Goal: Task Accomplishment & Management: Manage account settings

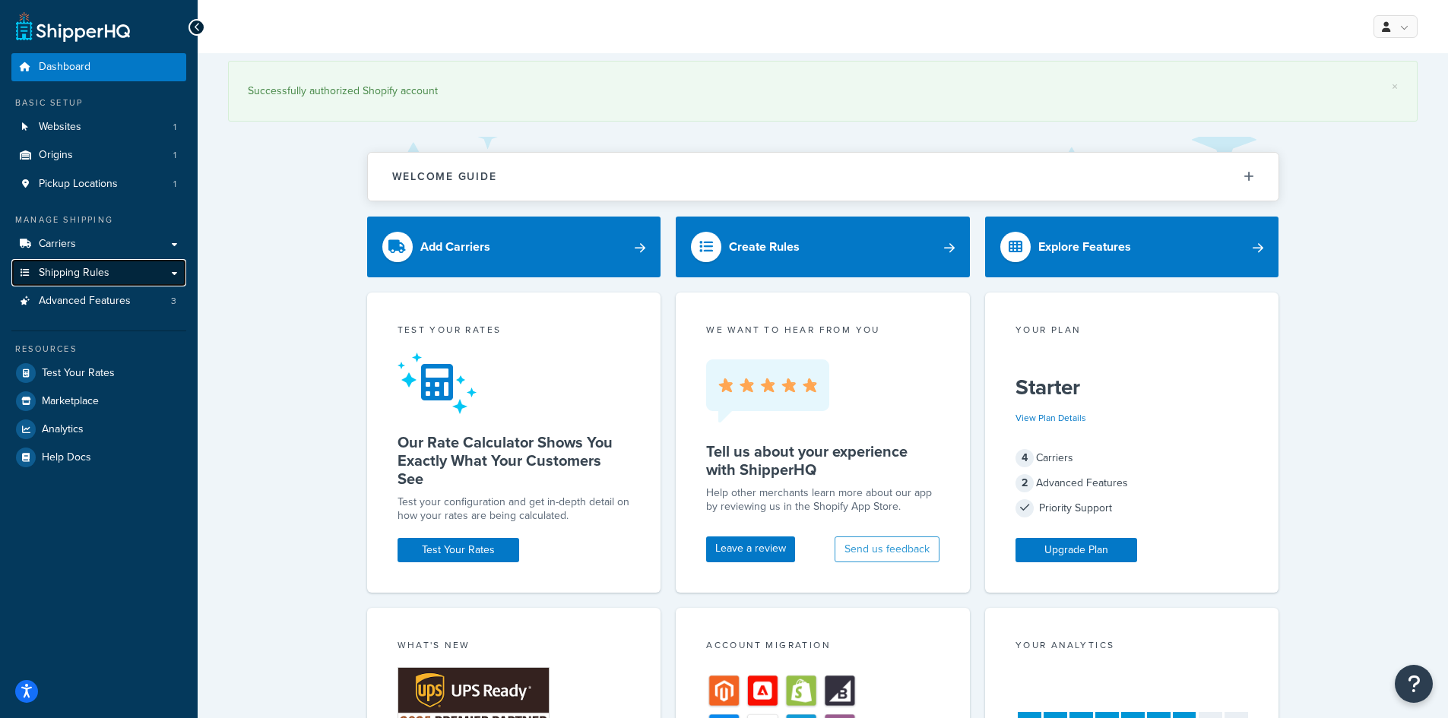
click at [90, 271] on span "Shipping Rules" at bounding box center [74, 273] width 71 height 13
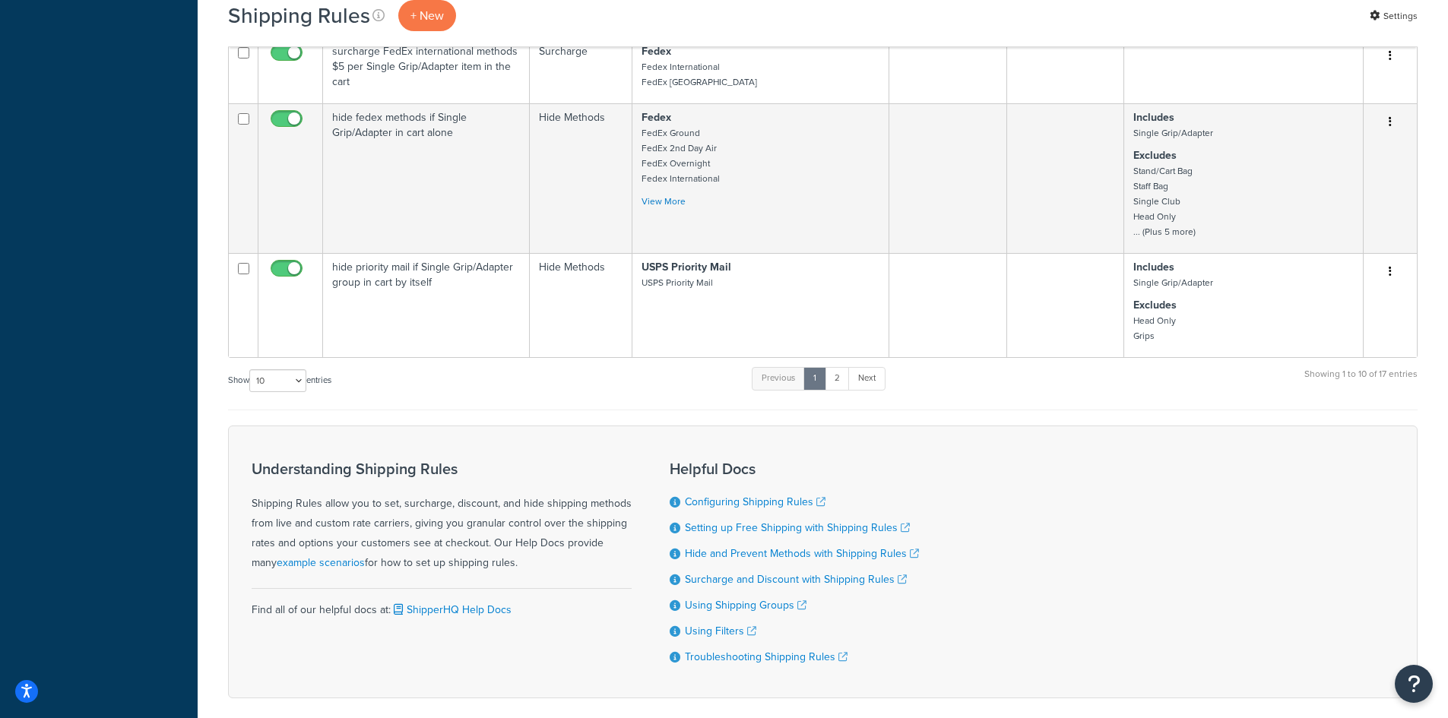
scroll to position [752, 0]
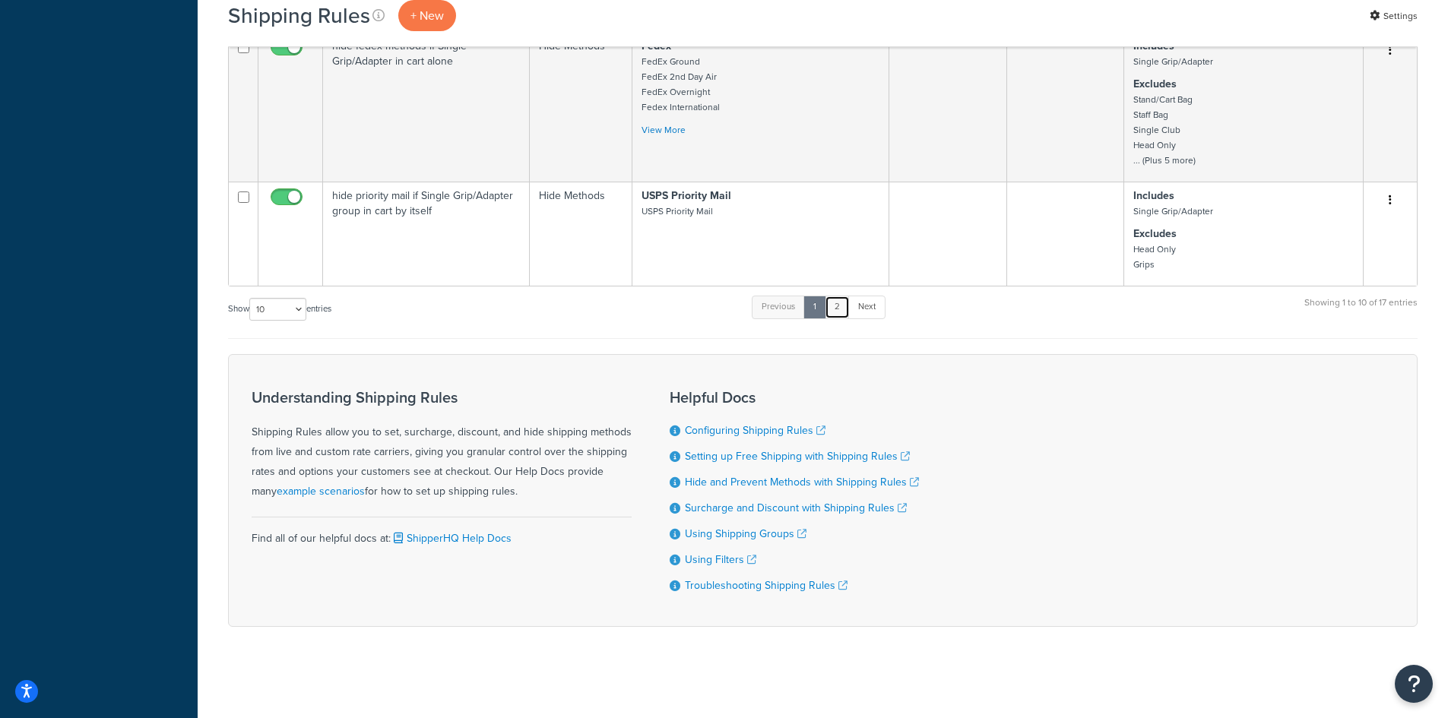
click at [842, 307] on link "2" at bounding box center [836, 307] width 25 height 23
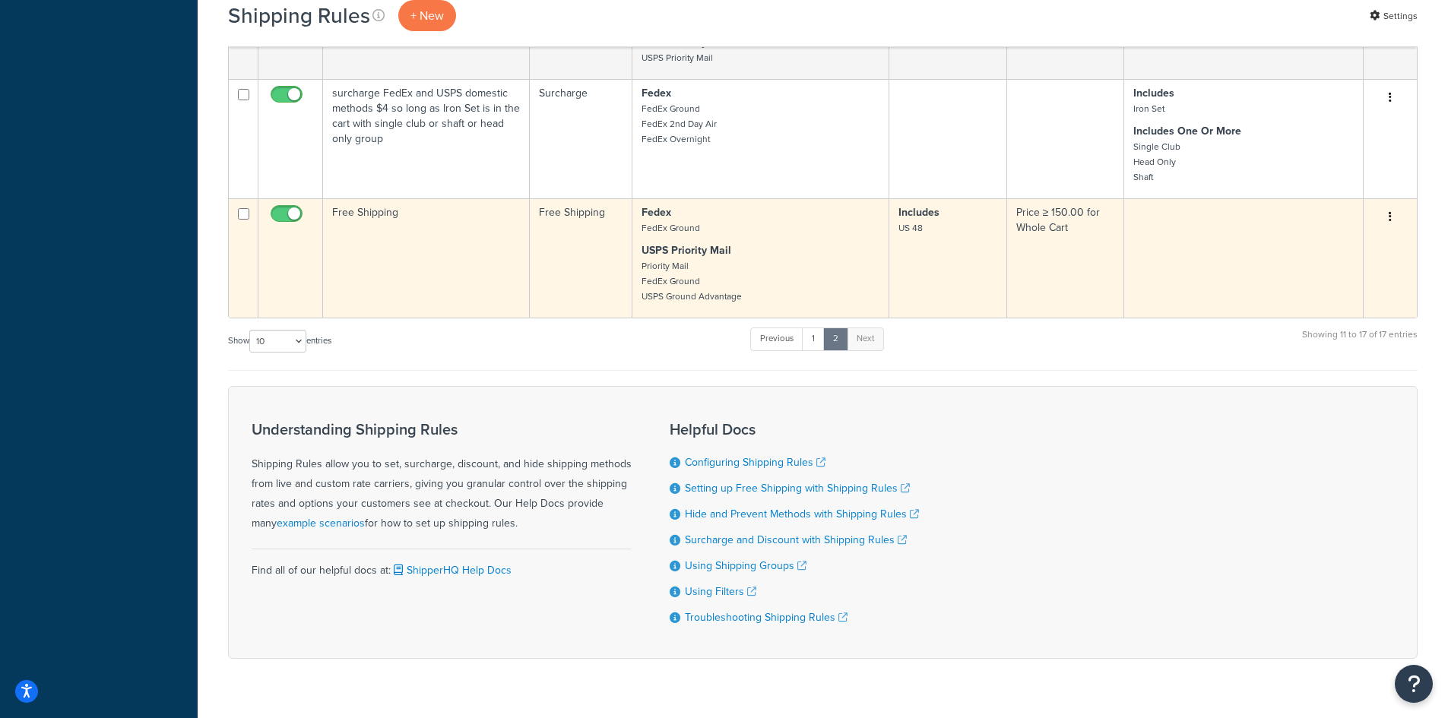
click at [1392, 217] on button "button" at bounding box center [1389, 217] width 21 height 24
click at [1321, 243] on link "Edit" at bounding box center [1340, 245] width 120 height 31
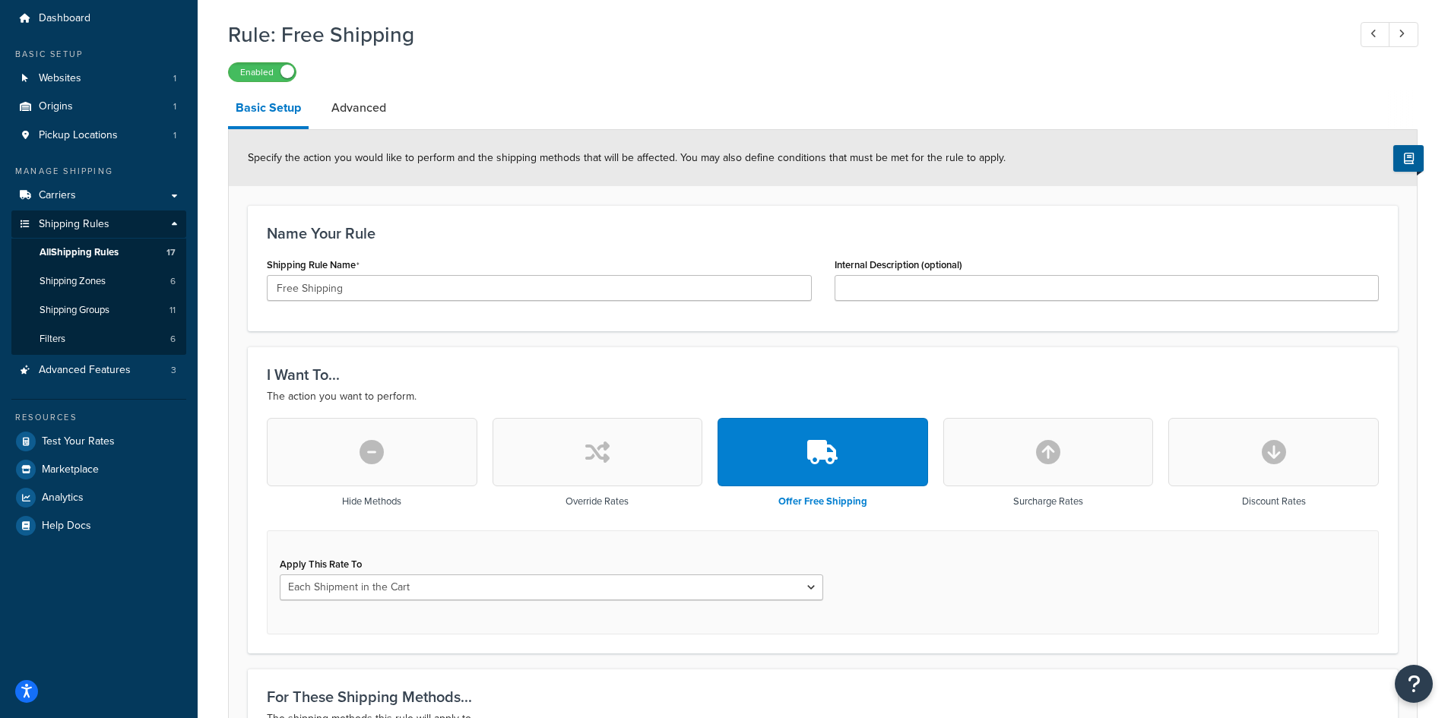
scroll to position [23, 0]
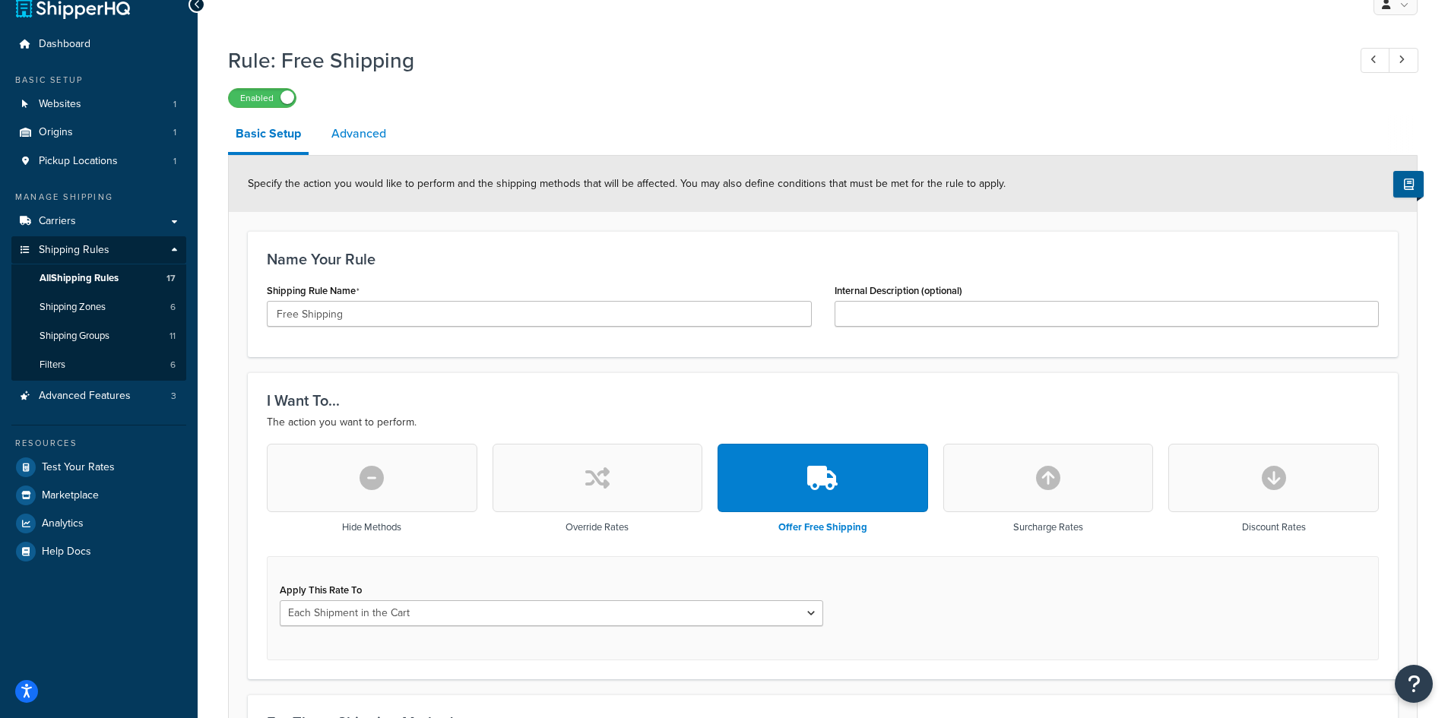
click at [355, 133] on link "Advanced" at bounding box center [359, 134] width 70 height 36
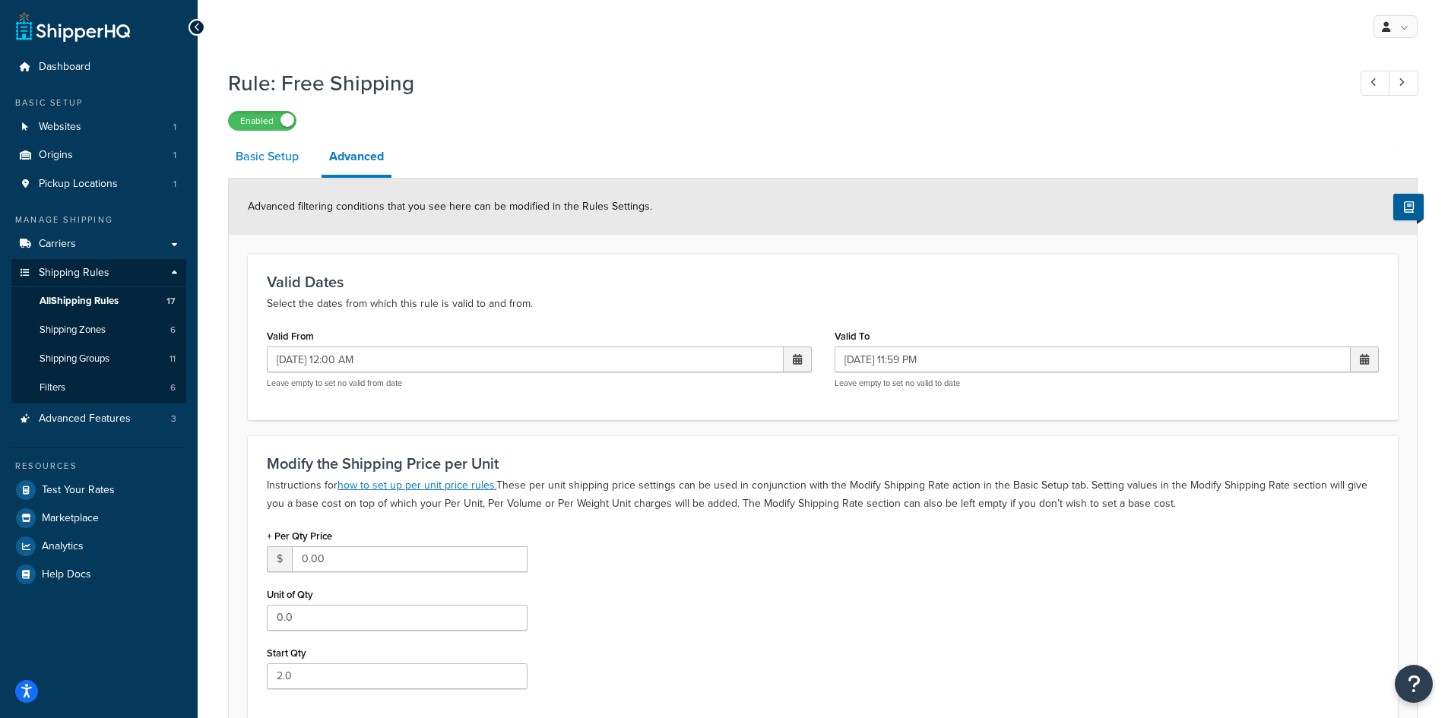
click at [276, 158] on link "Basic Setup" at bounding box center [267, 156] width 78 height 36
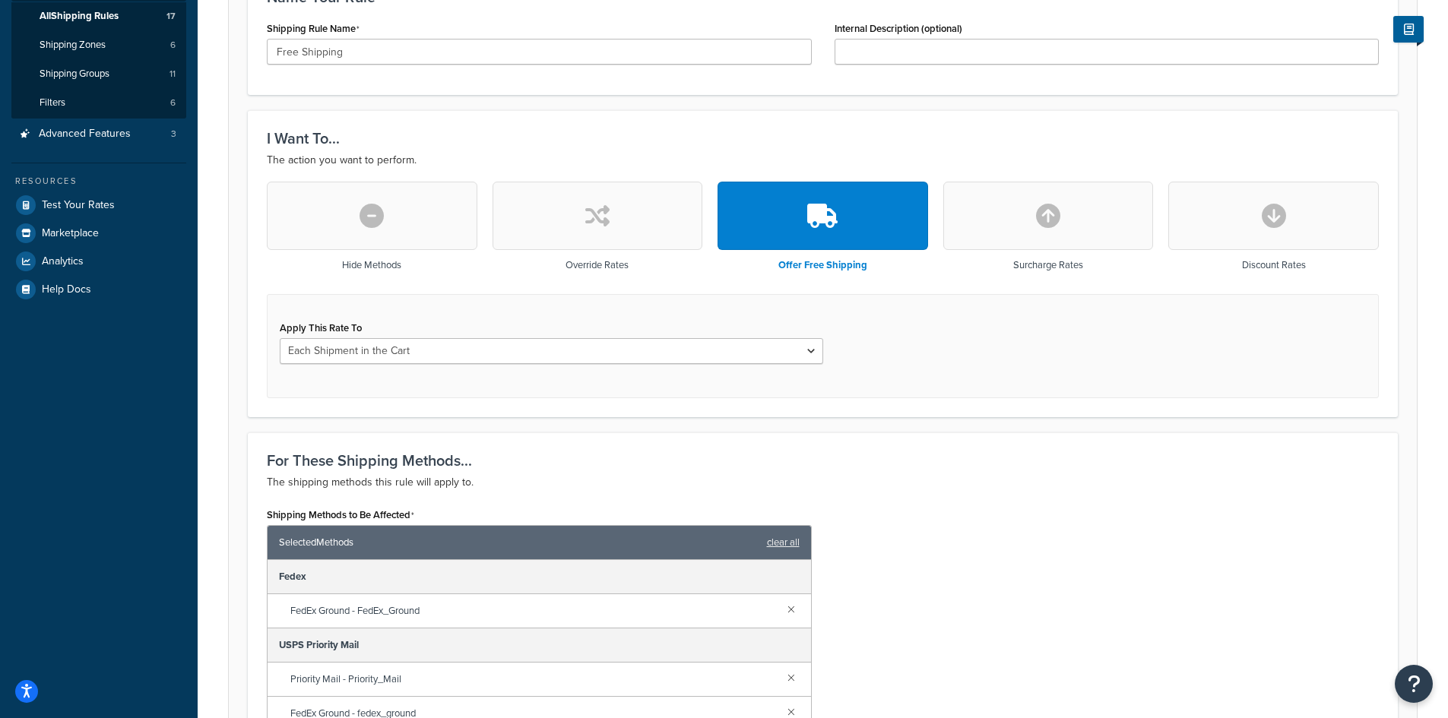
scroll to position [304, 0]
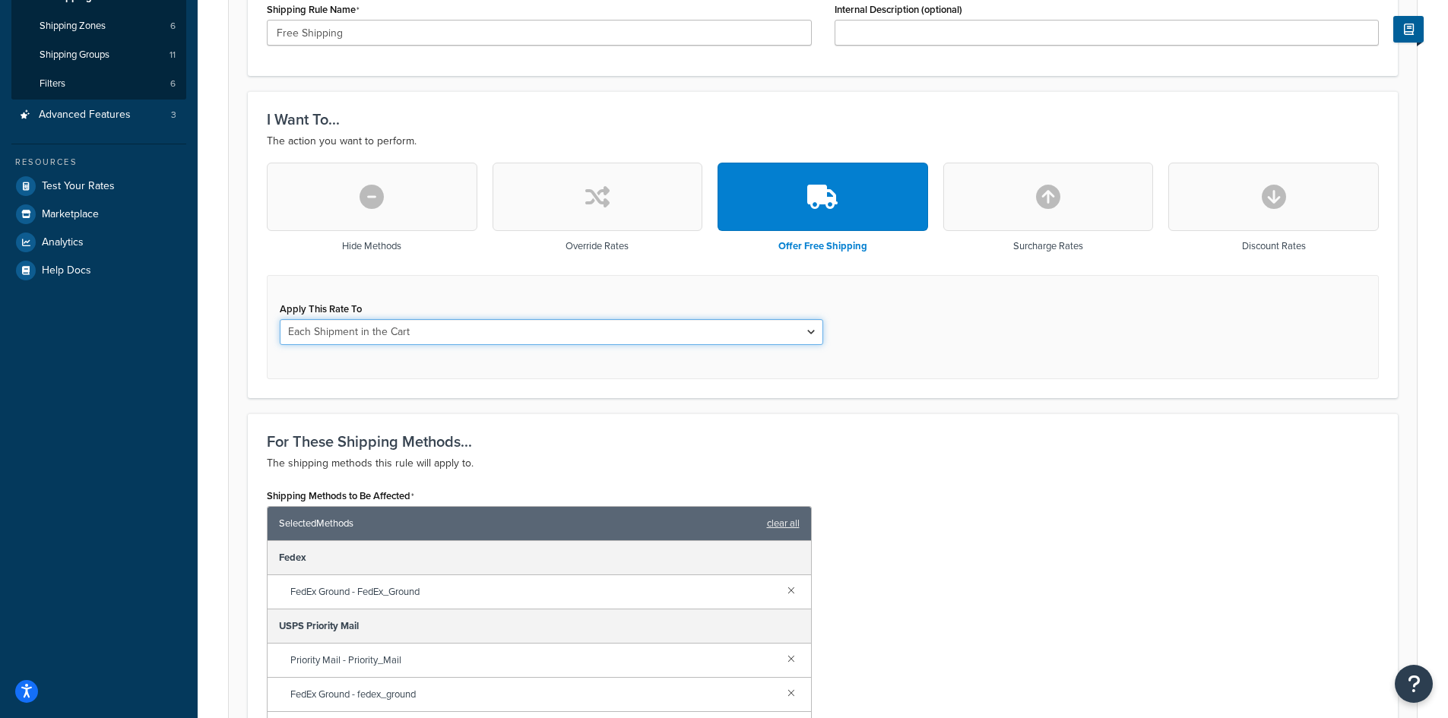
click at [513, 340] on select "Each Shipment in the Cart Each Origin in the Cart Each Shipping Group in the Ca…" at bounding box center [551, 332] width 543 height 26
click at [280, 319] on select "Each Shipment in the Cart Each Origin in the Cart Each Shipping Group in the Ca…" at bounding box center [551, 332] width 543 height 26
click at [901, 353] on div "Apply This Rate To Each Shipment in the Cart Each Origin in the Cart Each Shipp…" at bounding box center [823, 327] width 1112 height 104
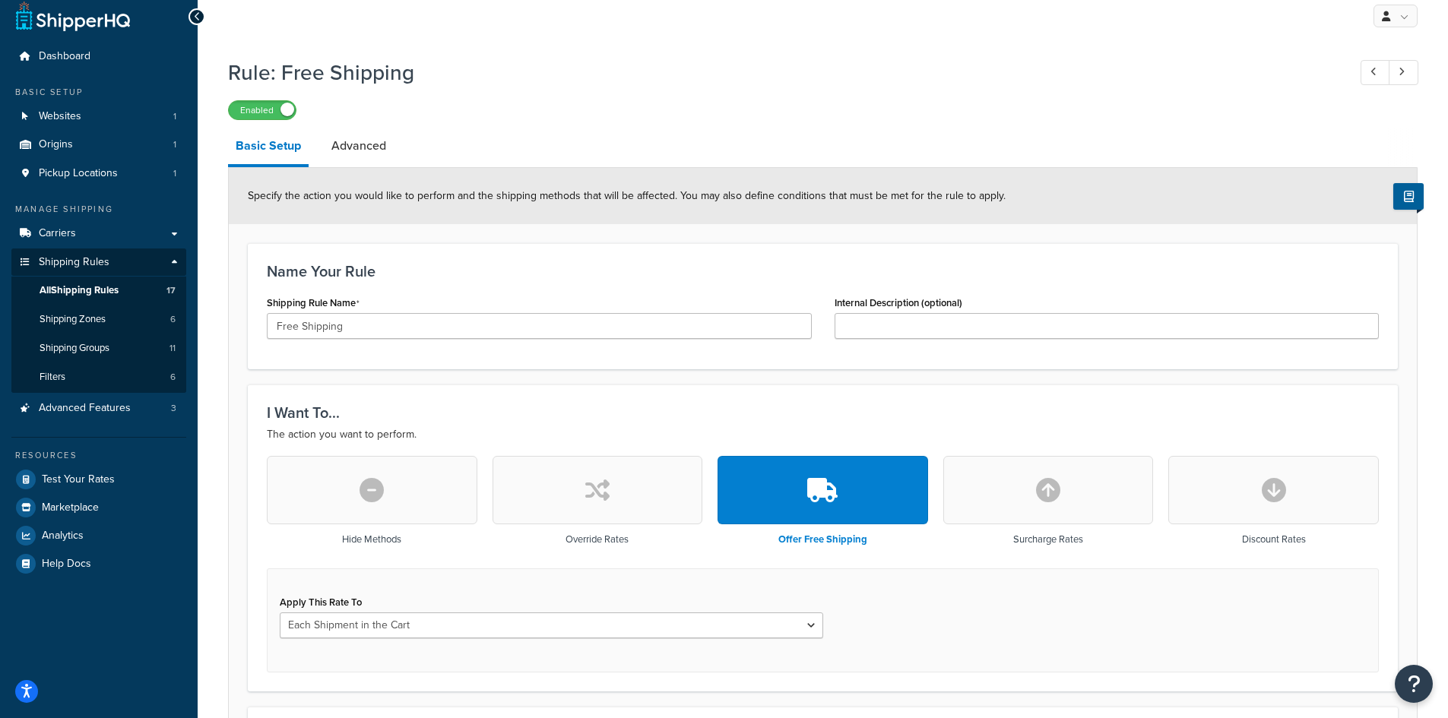
scroll to position [0, 0]
